Goal: Find specific page/section: Find specific page/section

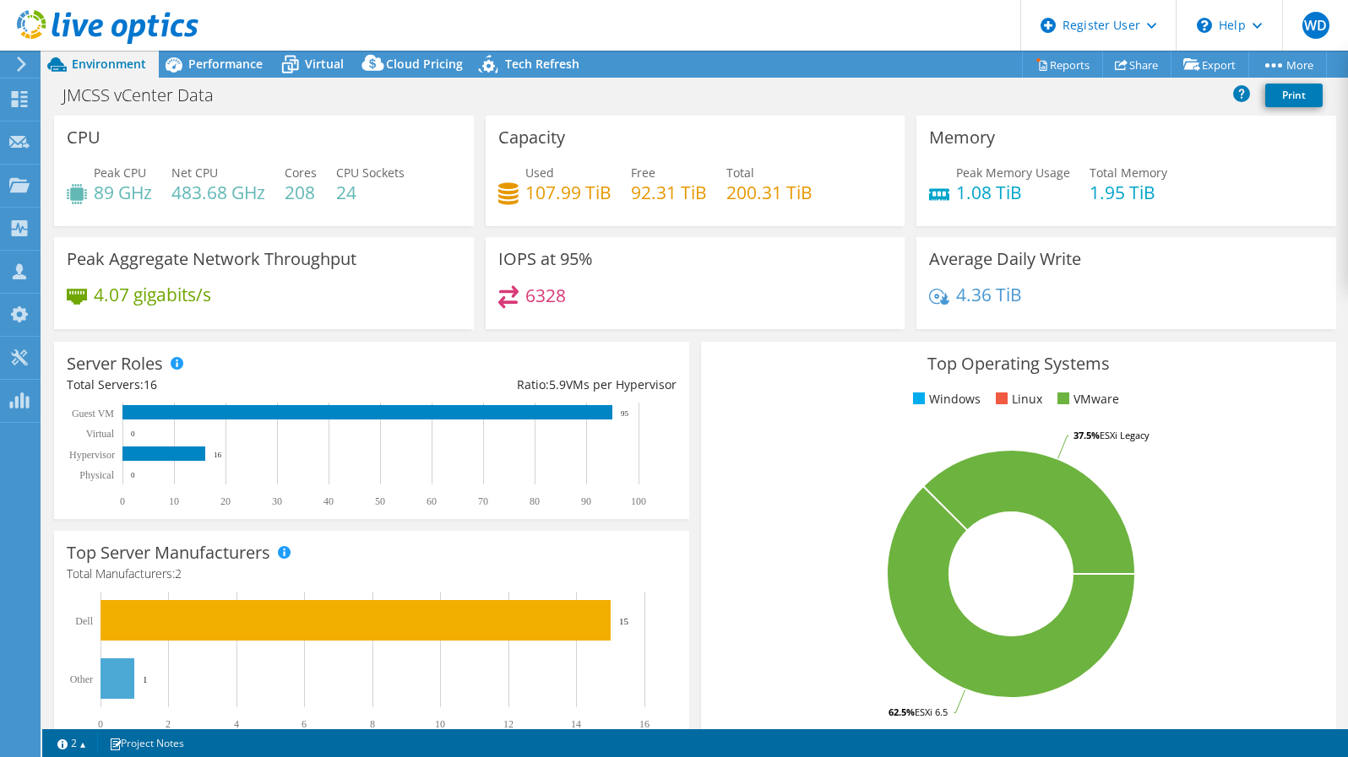
select select "USD"
click at [14, 190] on use at bounding box center [19, 184] width 20 height 14
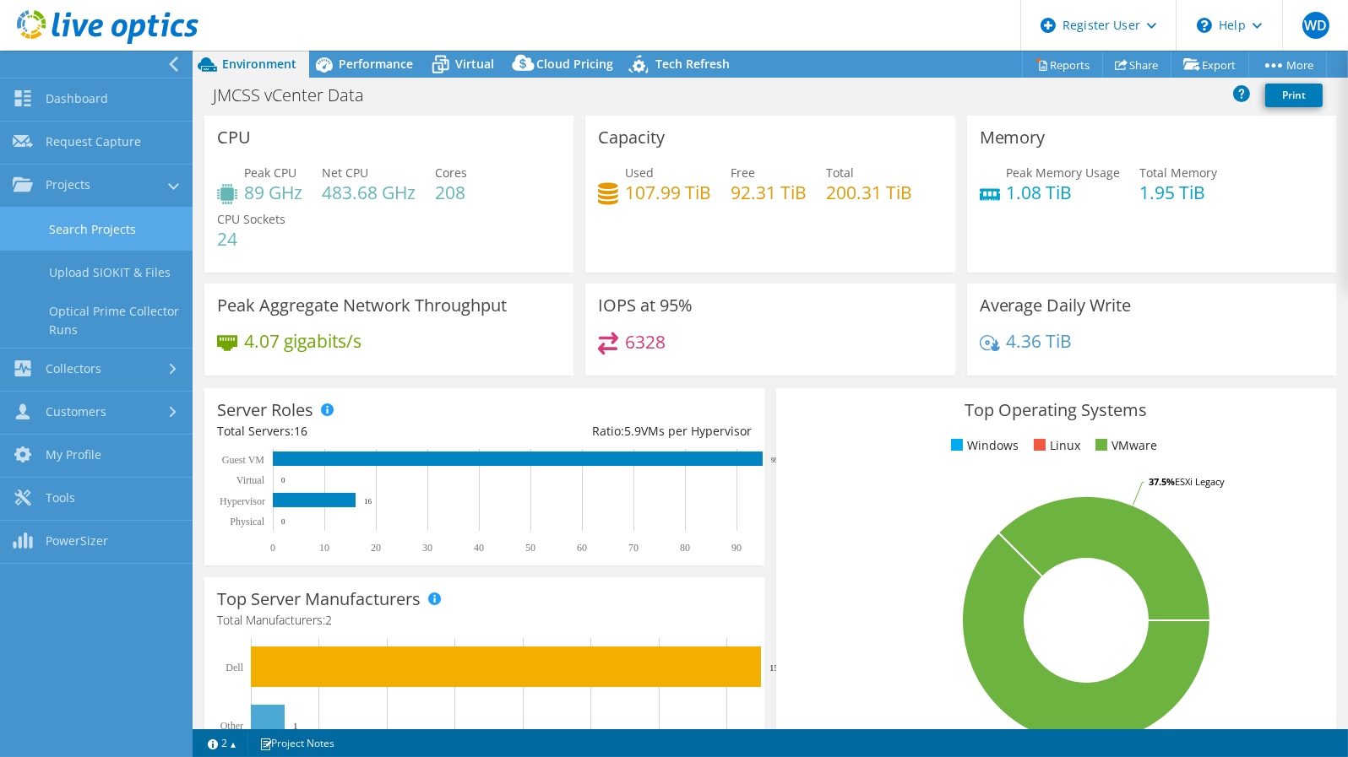
click at [86, 220] on link "Search Projects" at bounding box center [96, 229] width 193 height 43
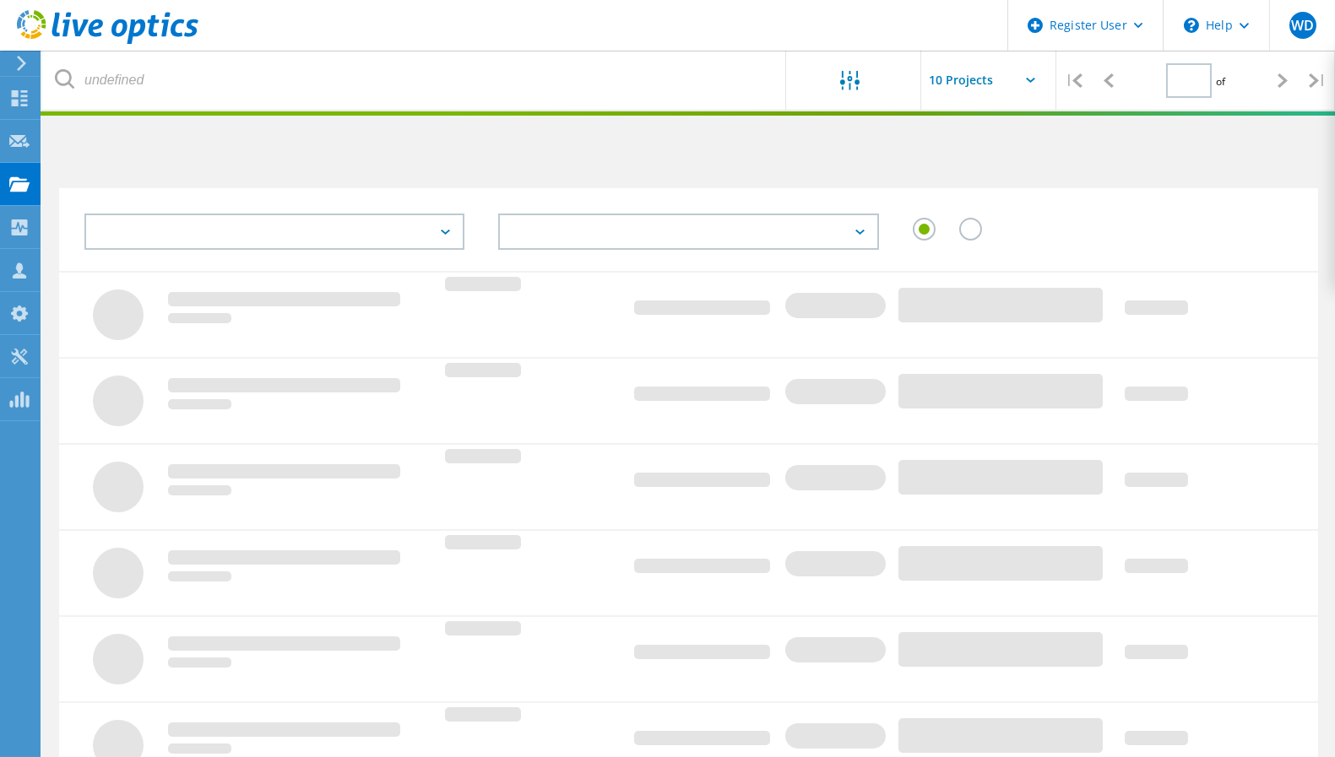
type input "1"
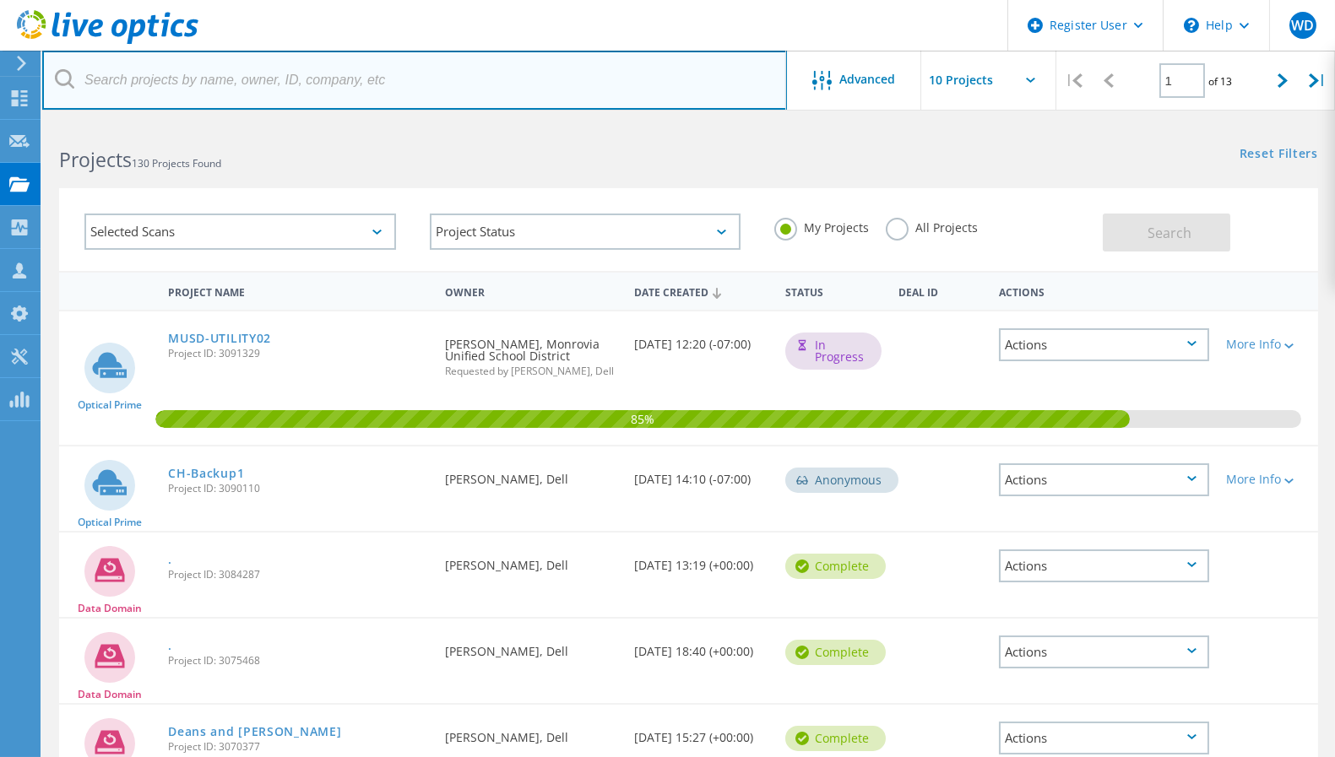
click at [453, 94] on input "text" at bounding box center [414, 80] width 745 height 59
type input "getunwired.com"
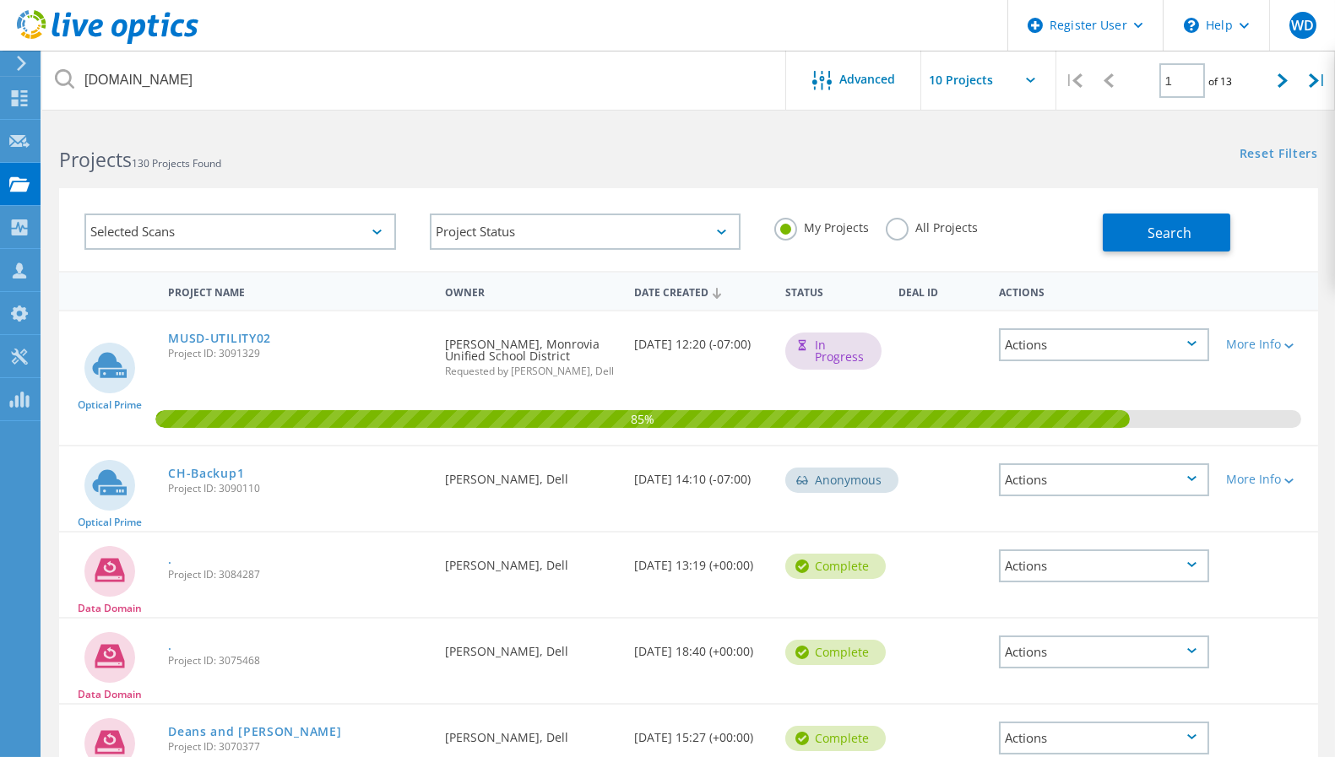
click at [911, 211] on div "My Projects All Projects" at bounding box center [929, 228] width 345 height 62
click at [914, 229] on label "All Projects" at bounding box center [932, 226] width 92 height 16
click at [0, 0] on input "All Projects" at bounding box center [0, 0] width 0 height 0
click at [1176, 234] on span "Search" at bounding box center [1169, 233] width 44 height 19
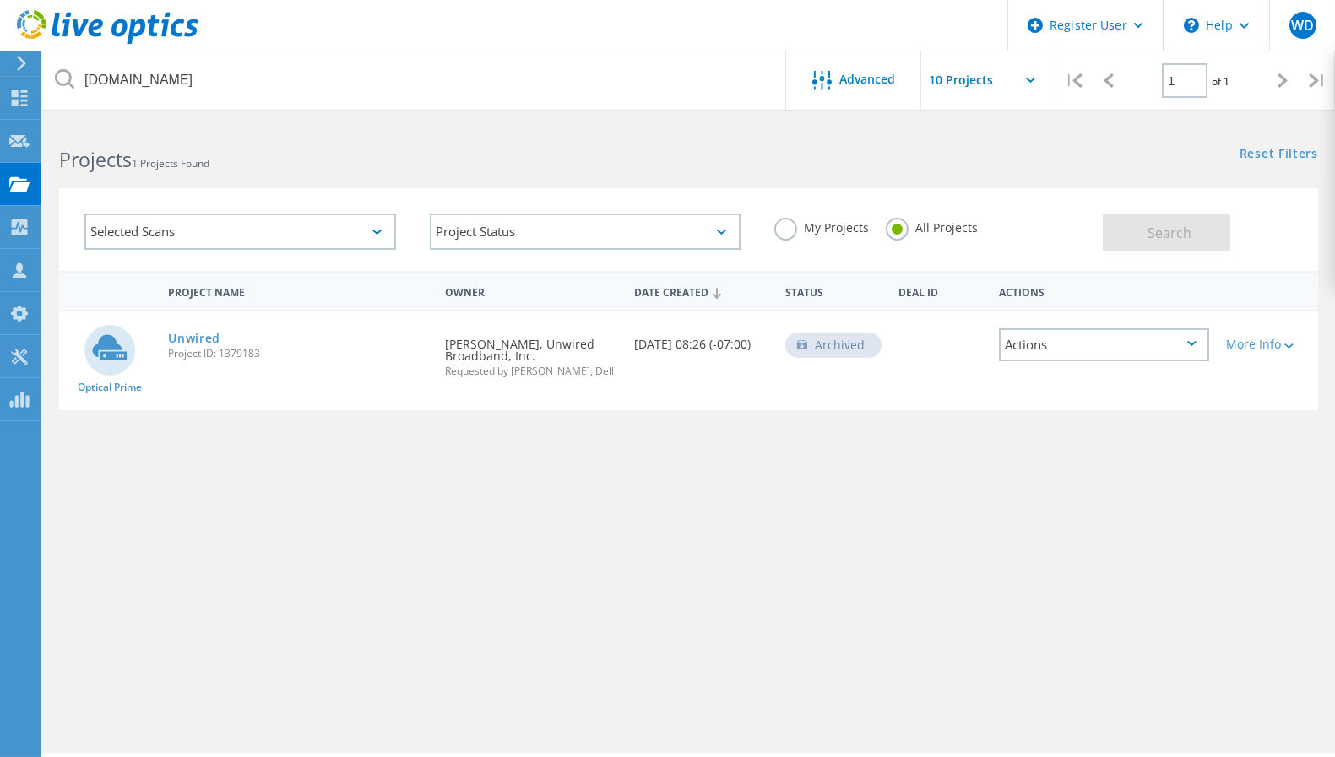
click at [637, 467] on div "Project Name Owner Date Created Status Deal Id Actions Optical Prime Unwired Pr…" at bounding box center [688, 490] width 1259 height 439
click at [857, 442] on div "Project Name Owner Date Created Status Deal Id Actions Optical Prime Unwired Pr…" at bounding box center [688, 490] width 1259 height 439
